Goal: Communication & Community: Answer question/provide support

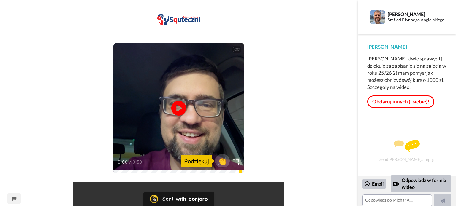
click at [191, 128] on video at bounding box center [178, 108] width 131 height 131
click at [194, 162] on div "Podziękuj" at bounding box center [196, 161] width 31 height 12
click at [209, 161] on div "Podziękuj" at bounding box center [196, 161] width 31 height 12
click at [220, 163] on span "👏" at bounding box center [222, 161] width 19 height 12
click at [455, 188] on div "Emoji Odpowiedz w formie wideo 👏" at bounding box center [407, 192] width 98 height 30
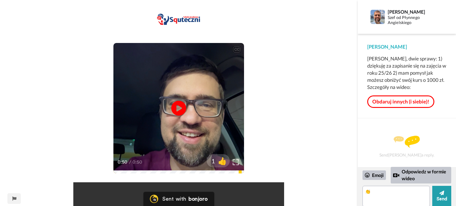
click at [455, 201] on div "Emoji Odpowiedz w formie wideo 👏 Send" at bounding box center [407, 187] width 98 height 39
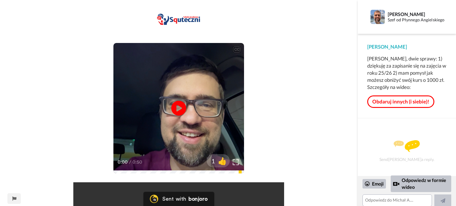
click at [201, 133] on video at bounding box center [178, 108] width 131 height 131
click at [188, 192] on div "Sent with bonjoro" at bounding box center [178, 199] width 71 height 14
click at [453, 177] on div "Emoji Odpowiedz w formie wideo" at bounding box center [407, 192] width 98 height 30
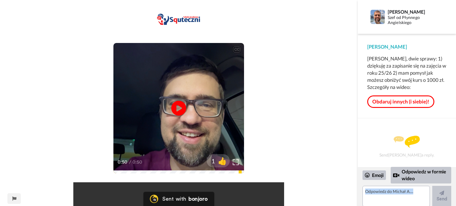
scroll to position [0, 0]
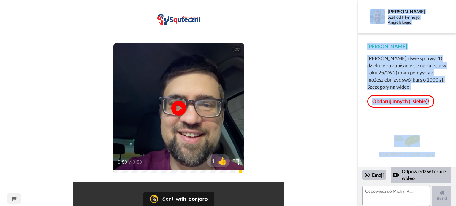
drag, startPoint x: 453, startPoint y: 177, endPoint x: 328, endPoint y: 61, distance: 170.1
click at [333, 63] on div "CC Play/Pause 0:50 / 0:50 1 👍 Your browser does not support the video tag. Sent…" at bounding box center [228, 103] width 456 height 206
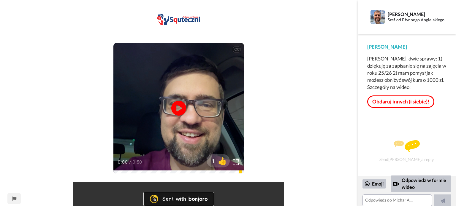
click at [186, 200] on div "Sent with bonjoro" at bounding box center [184, 198] width 45 height 5
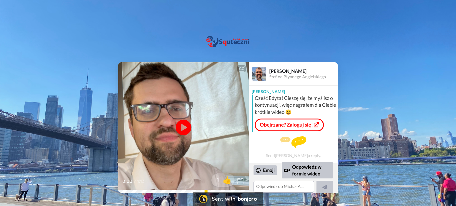
click at [181, 127] on icon at bounding box center [184, 128] width 16 height 16
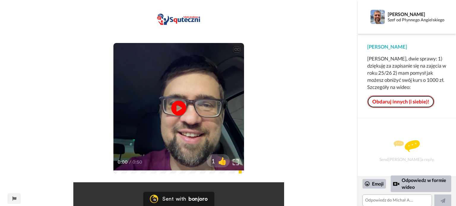
click at [385, 102] on link "Obdaruj innych (i siebie)!" at bounding box center [400, 102] width 67 height 12
